Goal: Information Seeking & Learning: Understand process/instructions

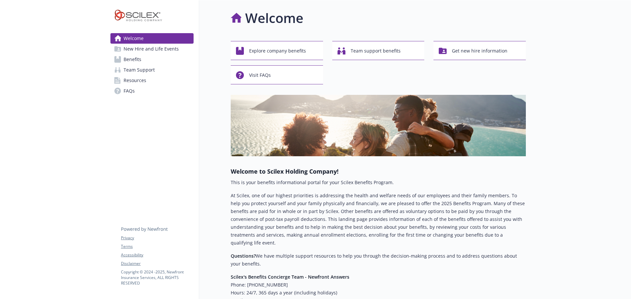
click at [145, 65] on link "Benefits" at bounding box center [151, 59] width 83 height 11
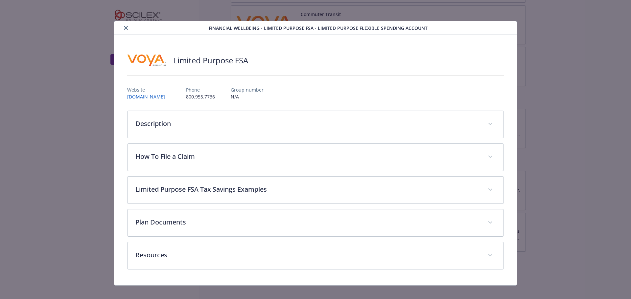
scroll to position [20, 0]
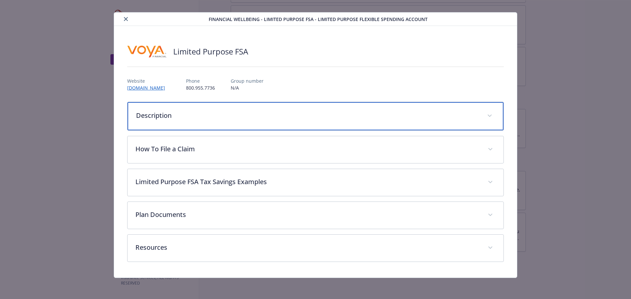
click at [231, 122] on div "Description" at bounding box center [315, 116] width 376 height 28
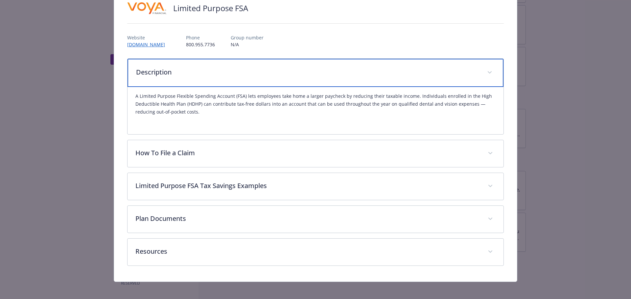
scroll to position [53, 0]
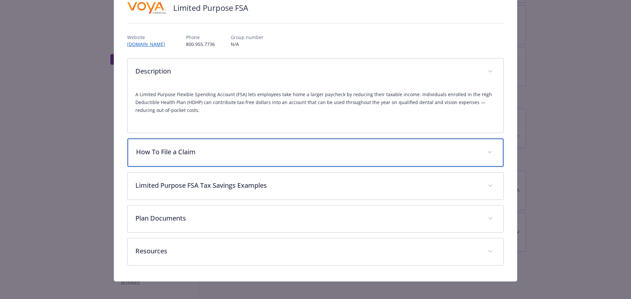
click at [260, 167] on div "How To File a Claim" at bounding box center [315, 153] width 376 height 28
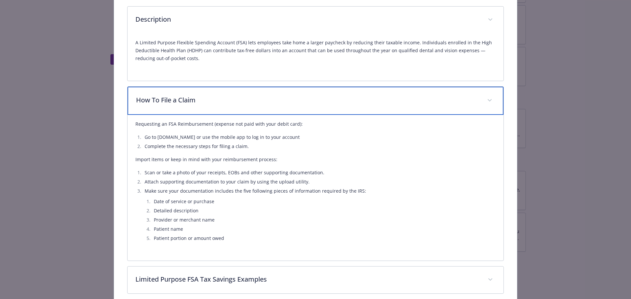
scroll to position [118, 0]
